Goal: Find specific page/section: Find specific page/section

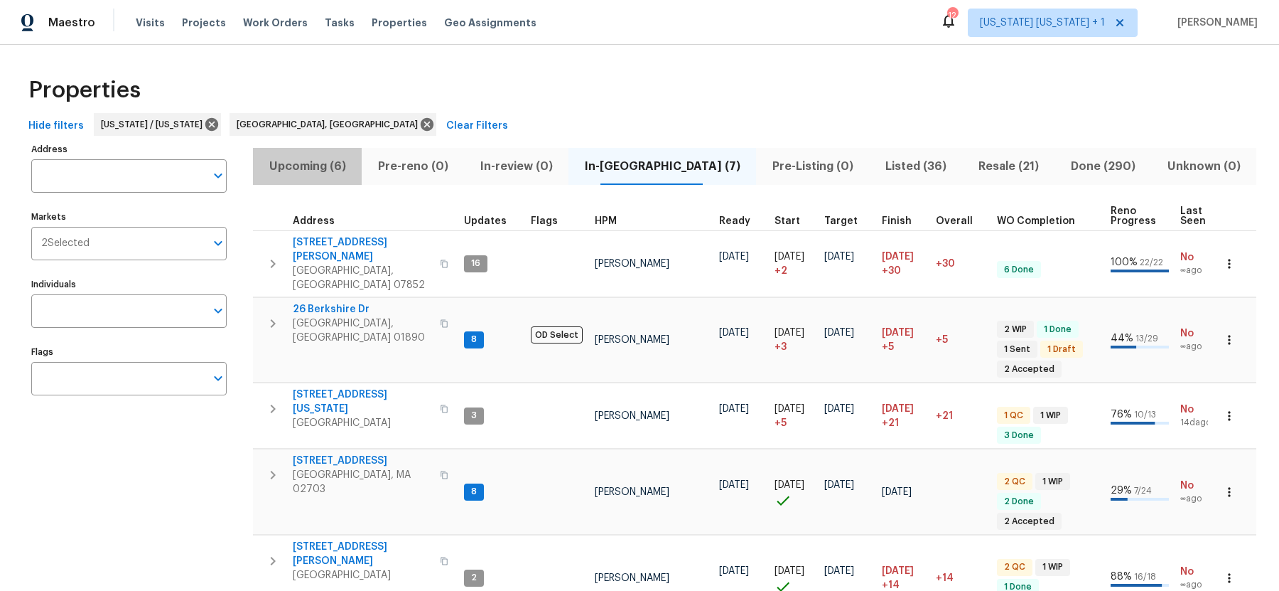
click at [316, 168] on span "Upcoming (6)" at bounding box center [308, 166] width 92 height 20
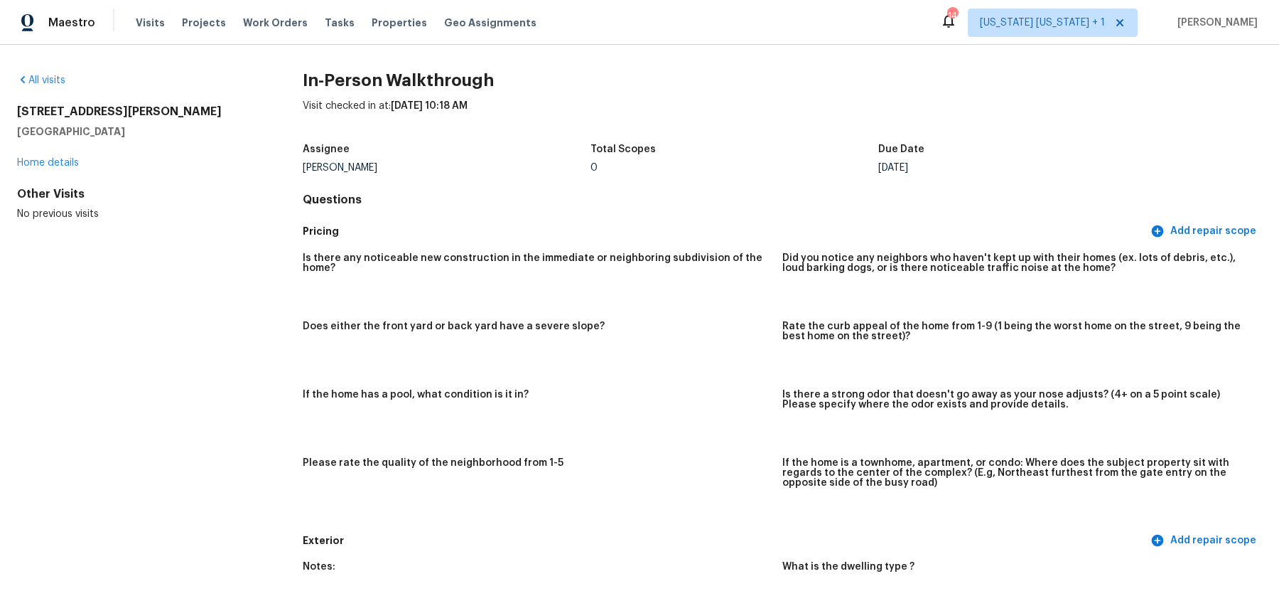
click at [57, 85] on div "All visits" at bounding box center [137, 80] width 240 height 14
click at [46, 80] on link "All visits" at bounding box center [41, 80] width 48 height 10
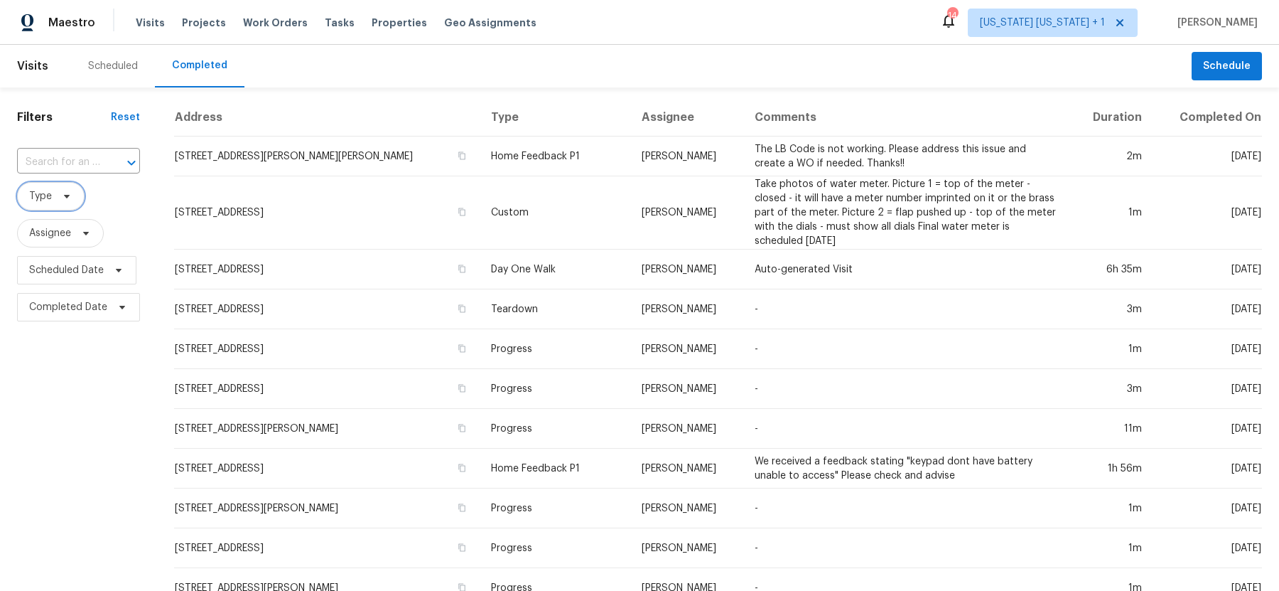
click at [45, 200] on span "Type" at bounding box center [40, 196] width 23 height 14
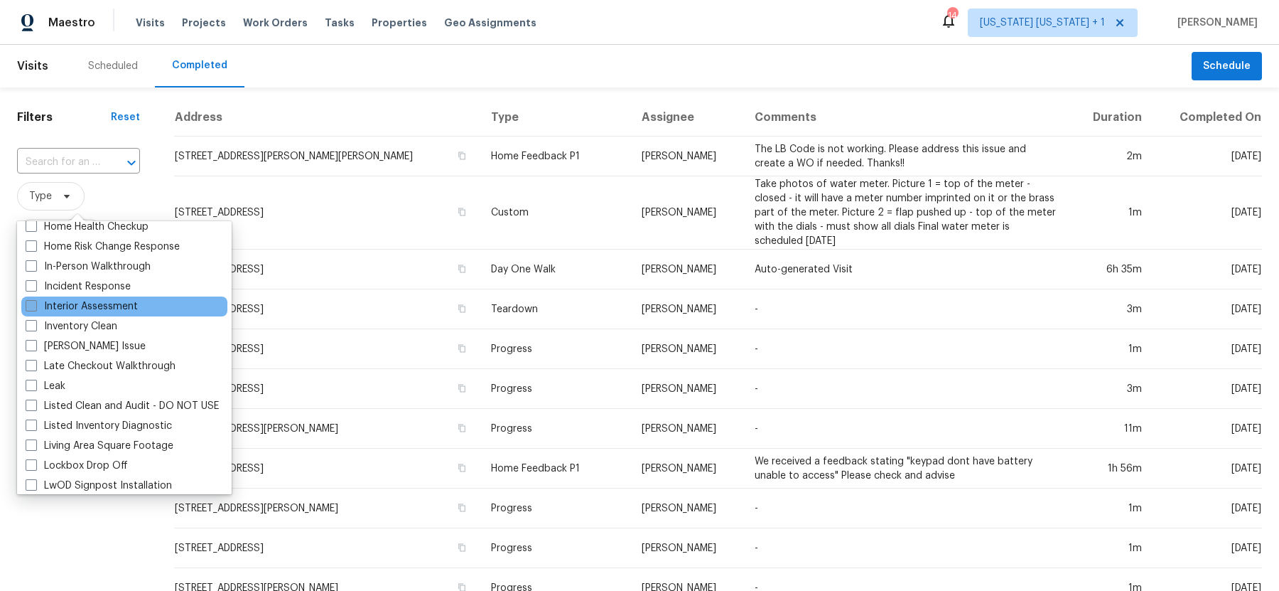
scroll to position [523, 0]
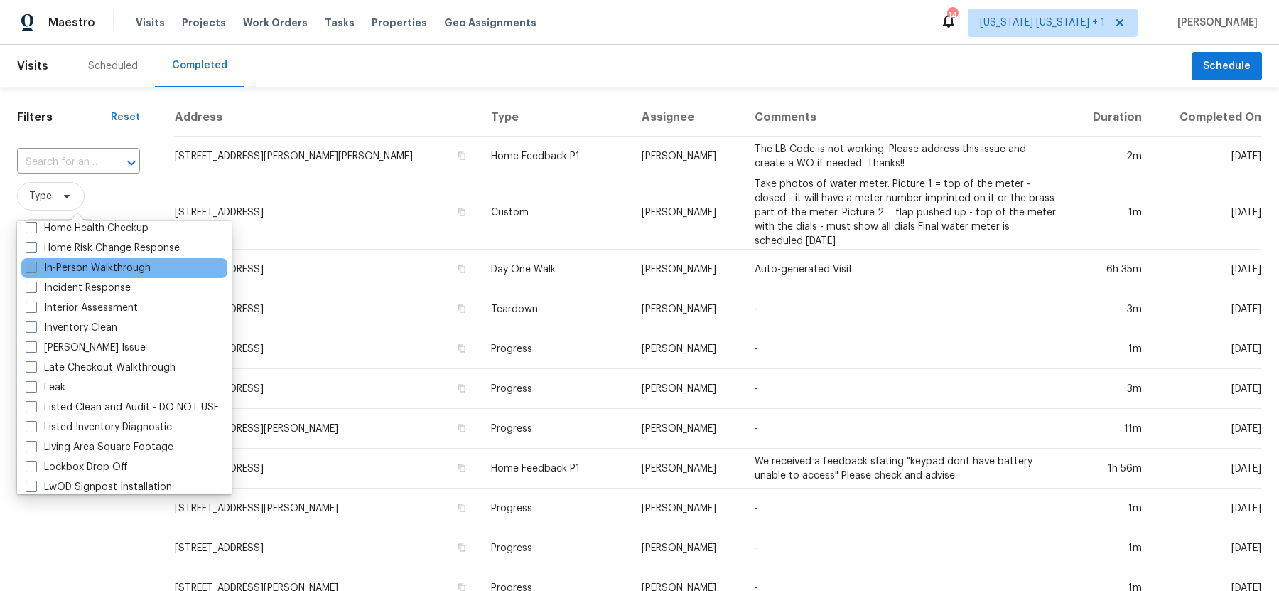
click at [34, 268] on span at bounding box center [31, 267] width 11 height 11
click at [34, 268] on input "In-Person Walkthrough" at bounding box center [30, 265] width 9 height 9
checkbox input "true"
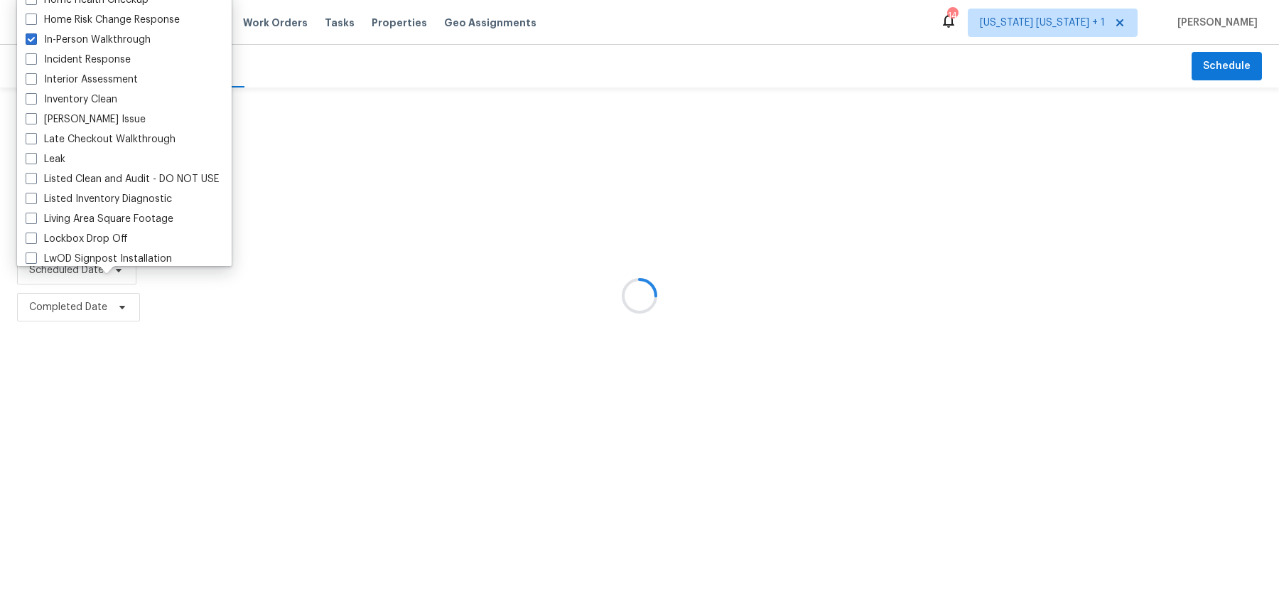
click at [32, 428] on div at bounding box center [639, 295] width 1279 height 591
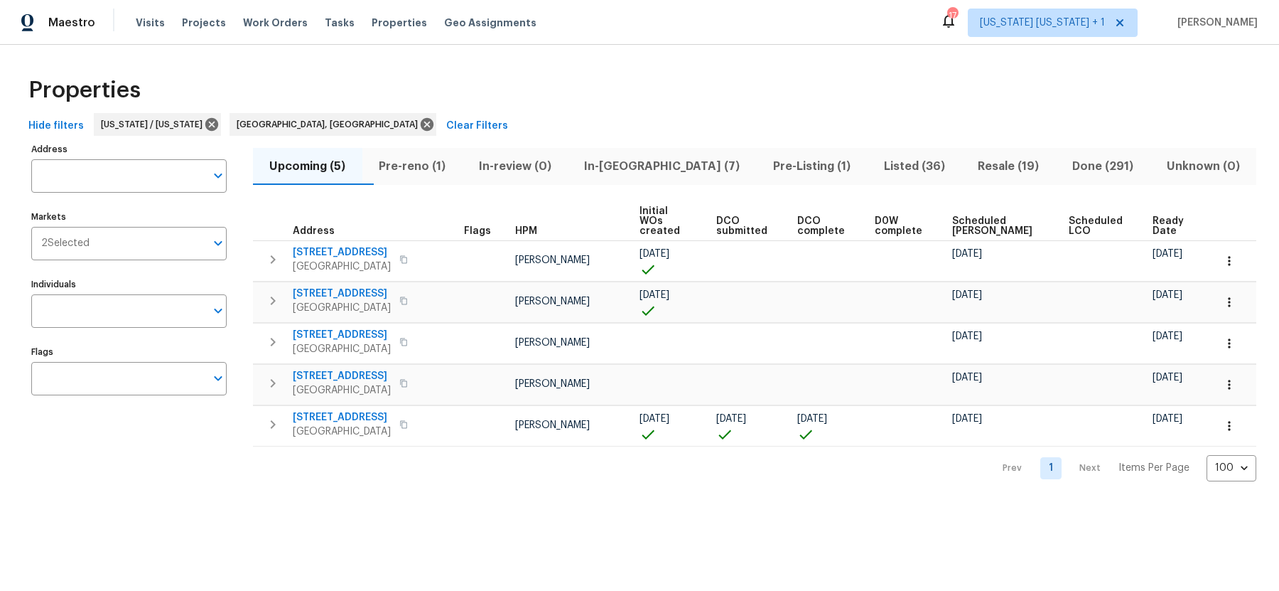
click at [434, 165] on span "Pre-reno (1)" at bounding box center [412, 166] width 83 height 20
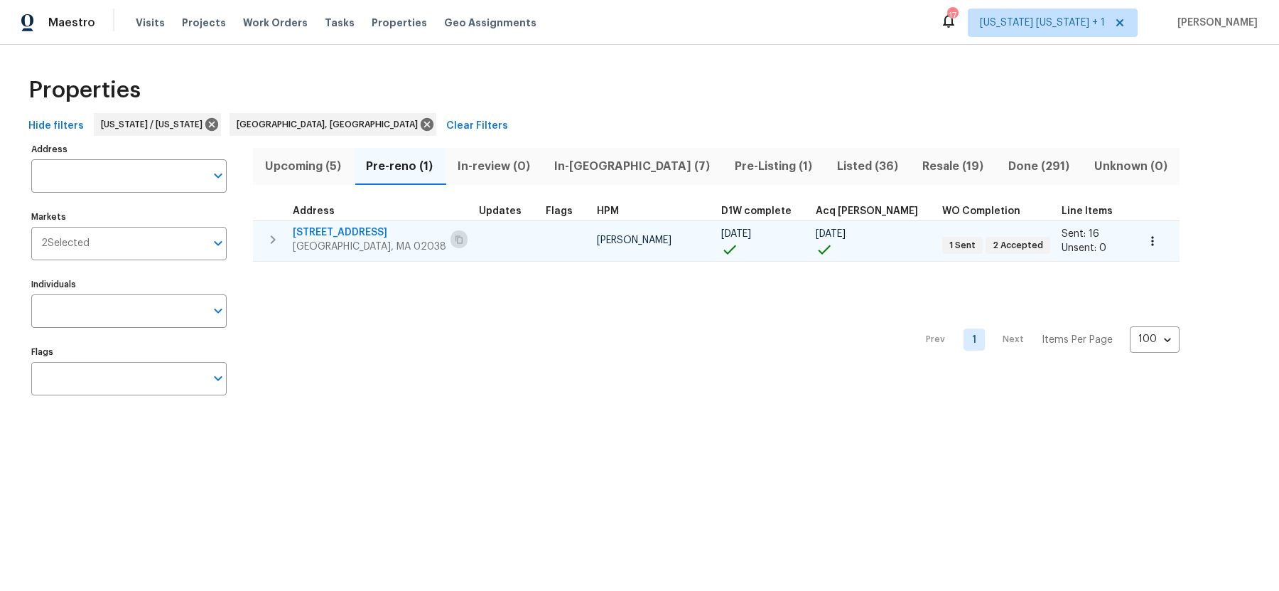
click at [455, 239] on icon "button" at bounding box center [459, 239] width 9 height 9
click at [1146, 244] on icon "button" at bounding box center [1153, 241] width 14 height 14
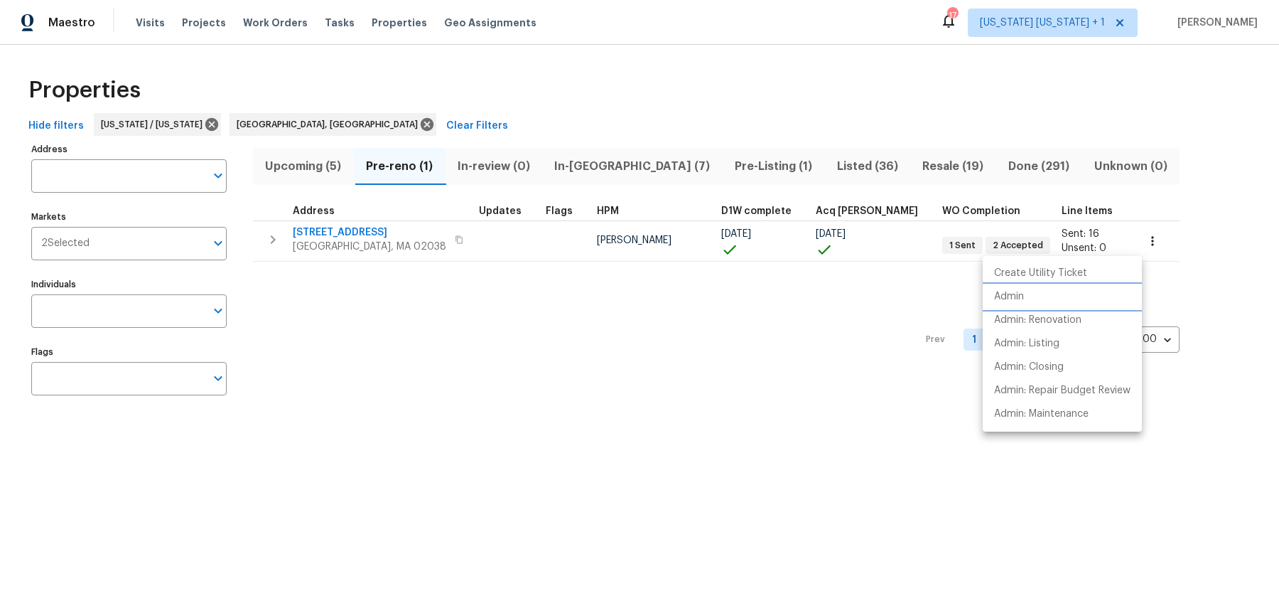
click at [1024, 287] on li "Admin" at bounding box center [1062, 296] width 159 height 23
click at [277, 243] on div at bounding box center [639, 295] width 1279 height 591
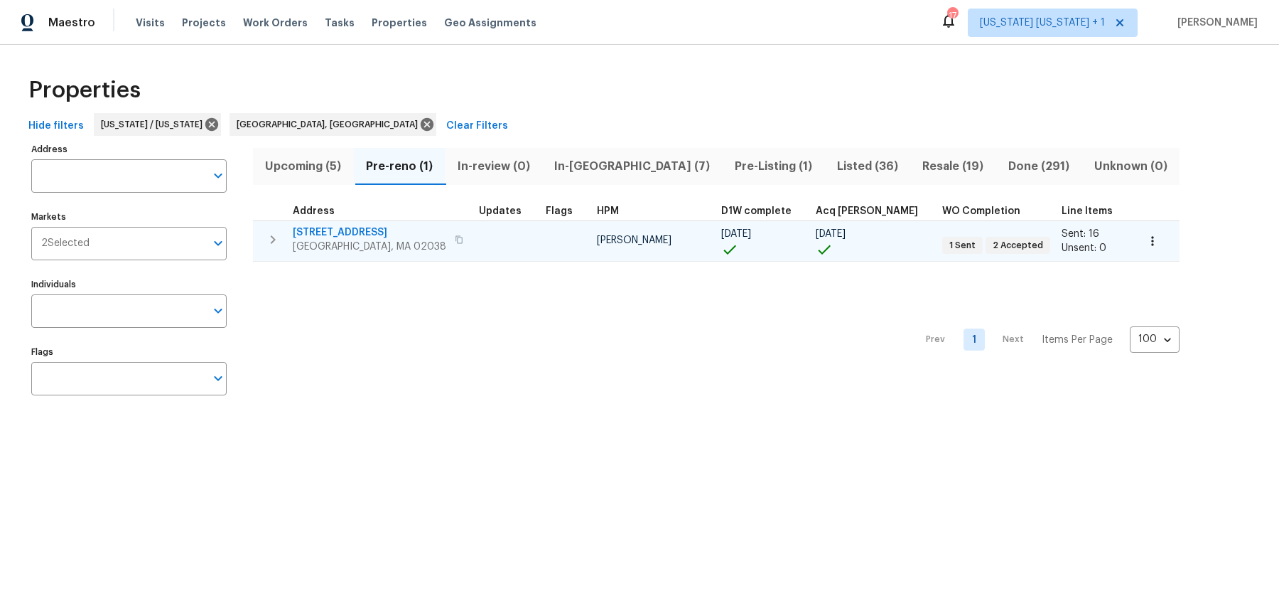
click at [328, 243] on span "Franklin, MA 02038" at bounding box center [370, 247] width 154 height 14
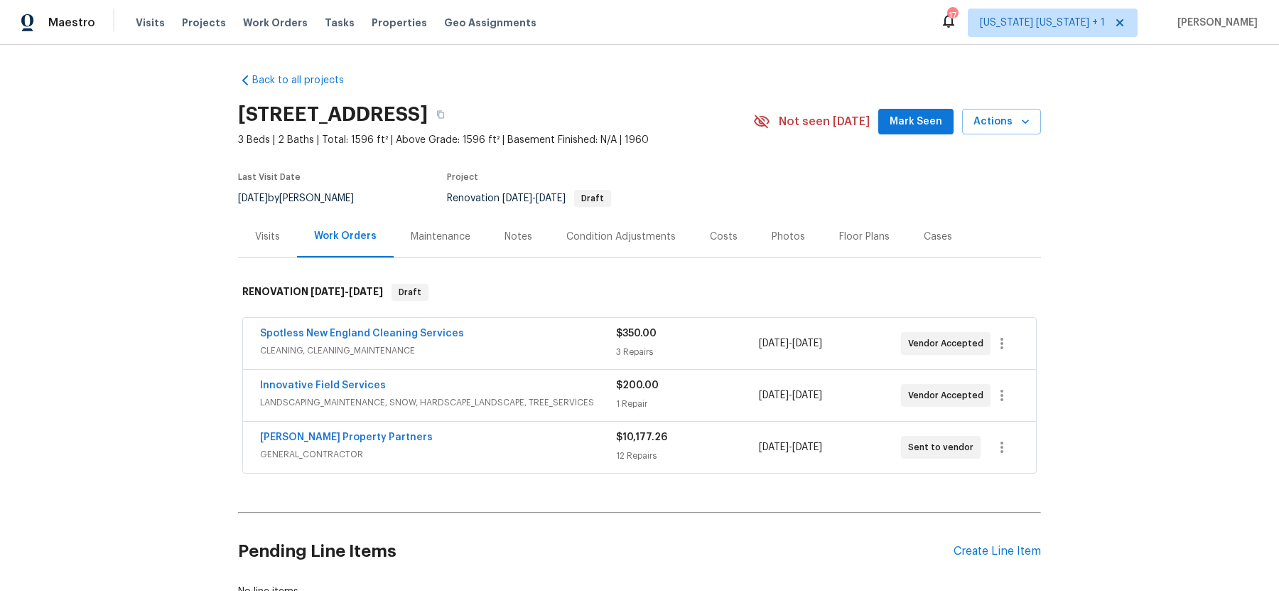
click at [515, 236] on div "Notes" at bounding box center [519, 237] width 28 height 14
